Goal: Information Seeking & Learning: Understand process/instructions

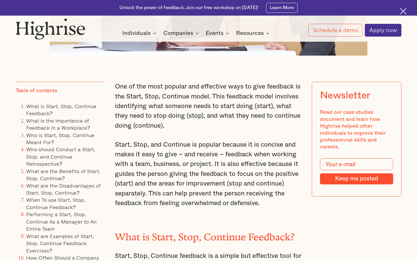
scroll to position [374, 0]
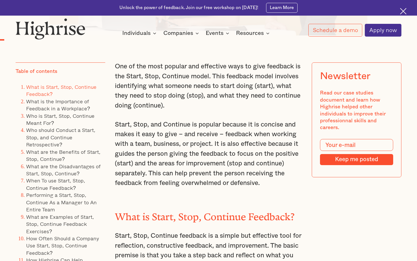
click at [77, 90] on link "What is Start, Stop, Continue Feedback?" at bounding box center [61, 90] width 70 height 15
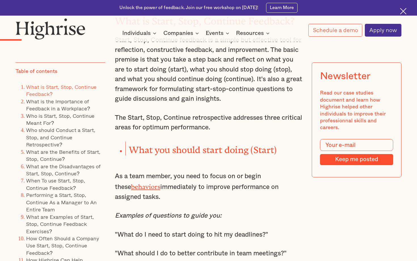
scroll to position [570, 0]
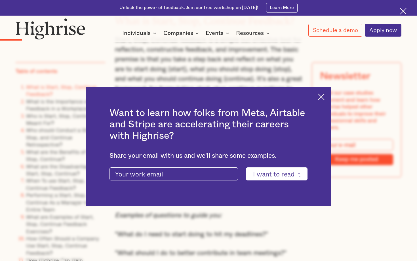
click at [270, 61] on div "Want to learn how folks from Meta, Airtable and Stripe are accelerating their c…" at bounding box center [208, 146] width 417 height 261
click at [320, 95] on img at bounding box center [321, 97] width 7 height 7
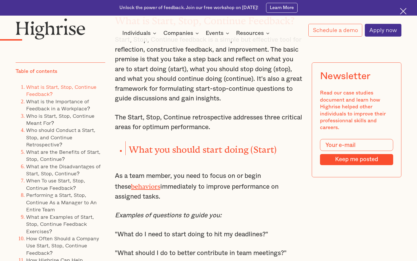
click at [141, 149] on strong "What you should start doing (Start)" at bounding box center [203, 147] width 148 height 6
drag, startPoint x: 141, startPoint y: 149, endPoint x: 202, endPoint y: 148, distance: 60.4
click at [202, 148] on strong "What you should start doing (Start)" at bounding box center [203, 147] width 148 height 6
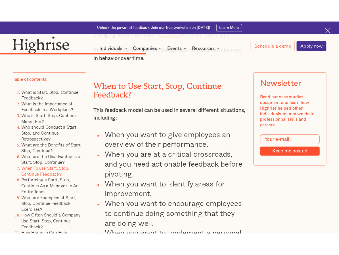
scroll to position [2284, 0]
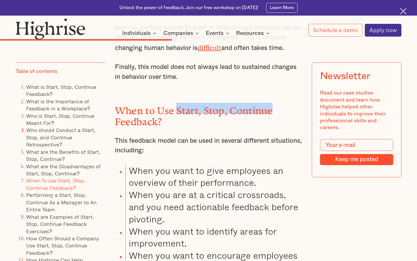
drag, startPoint x: 177, startPoint y: 98, endPoint x: 272, endPoint y: 101, distance: 95.3
click at [272, 103] on h2 "When to Use Start, Stop, Continue Feedback?" at bounding box center [208, 114] width 187 height 22
copy strong "Start, Stop, Continue"
